Goal: Download file/media

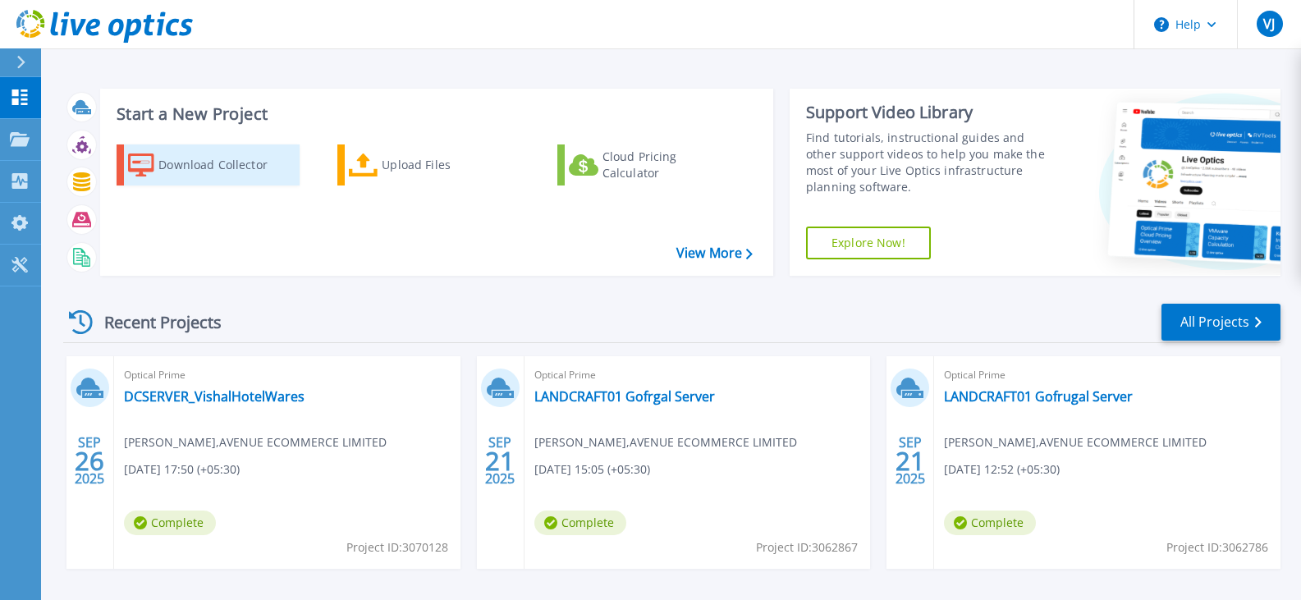
click at [211, 172] on div "Download Collector" at bounding box center [223, 165] width 131 height 33
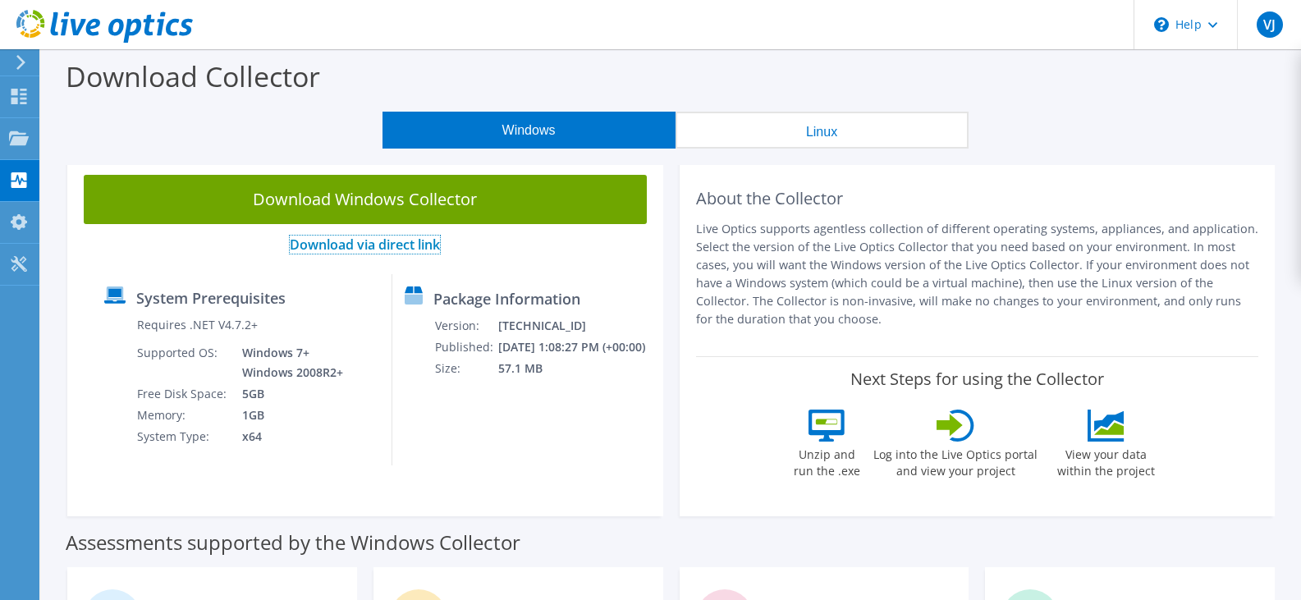
click at [403, 246] on link "Download via direct link" at bounding box center [365, 245] width 150 height 18
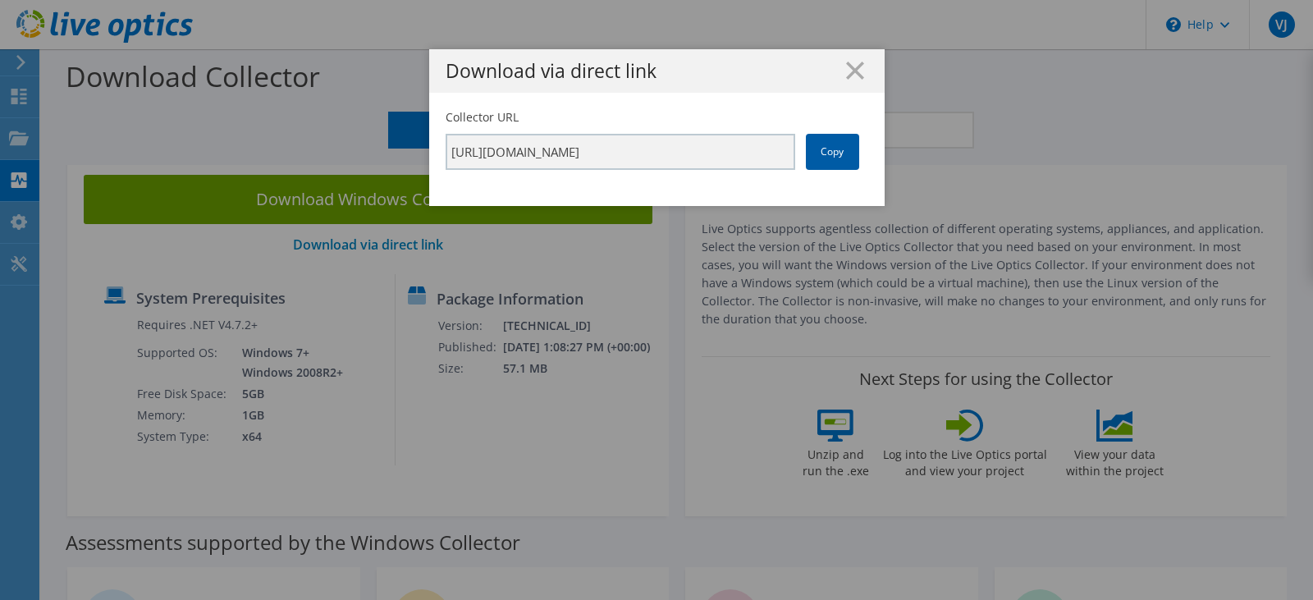
click at [822, 162] on link "Copy" at bounding box center [832, 152] width 53 height 36
click at [855, 71] on icon at bounding box center [855, 71] width 18 height 18
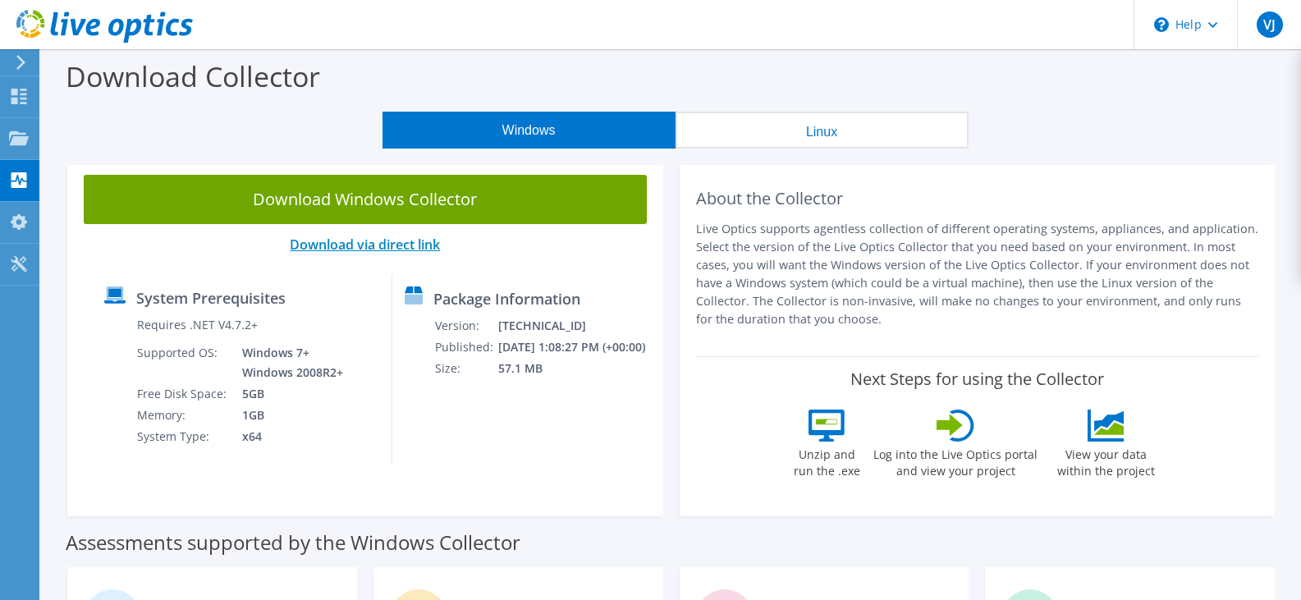
click at [403, 240] on link "Download via direct link" at bounding box center [365, 245] width 150 height 18
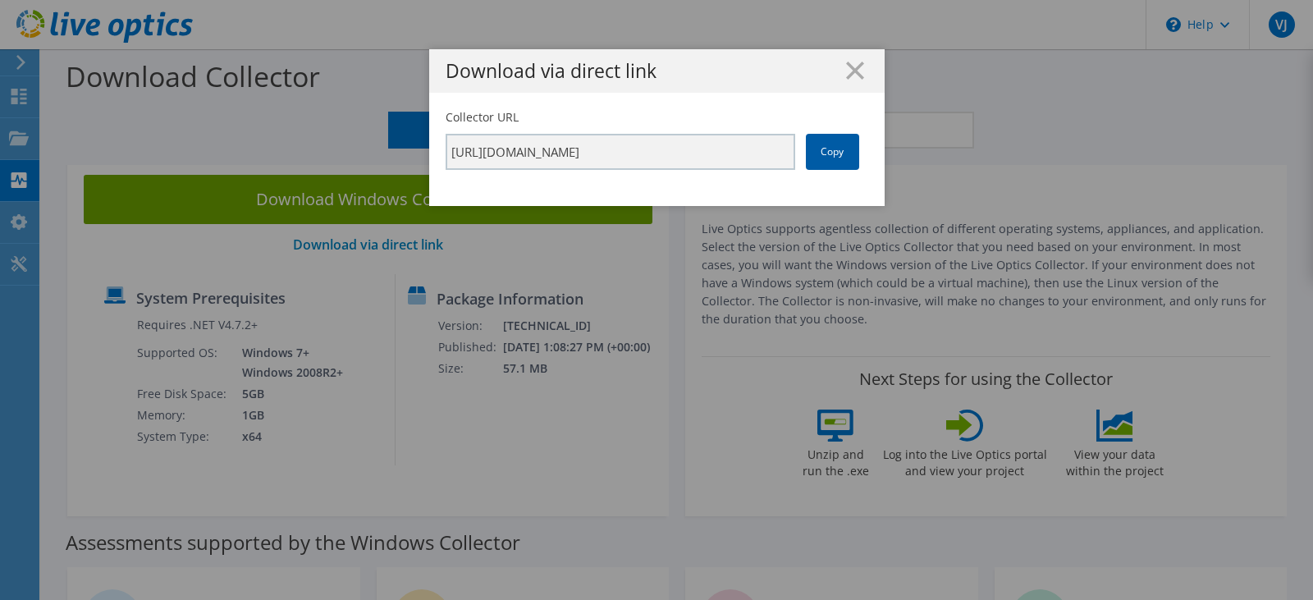
click at [828, 144] on link "Copy" at bounding box center [832, 152] width 53 height 36
click at [810, 162] on link "Copy" at bounding box center [832, 152] width 53 height 36
